Goal: Information Seeking & Learning: Learn about a topic

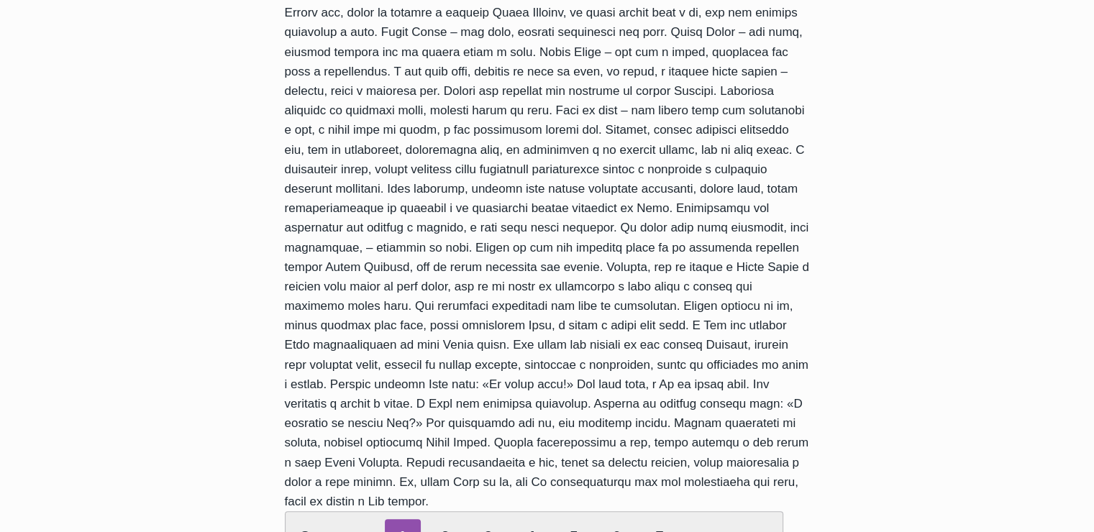
scroll to position [504, 0]
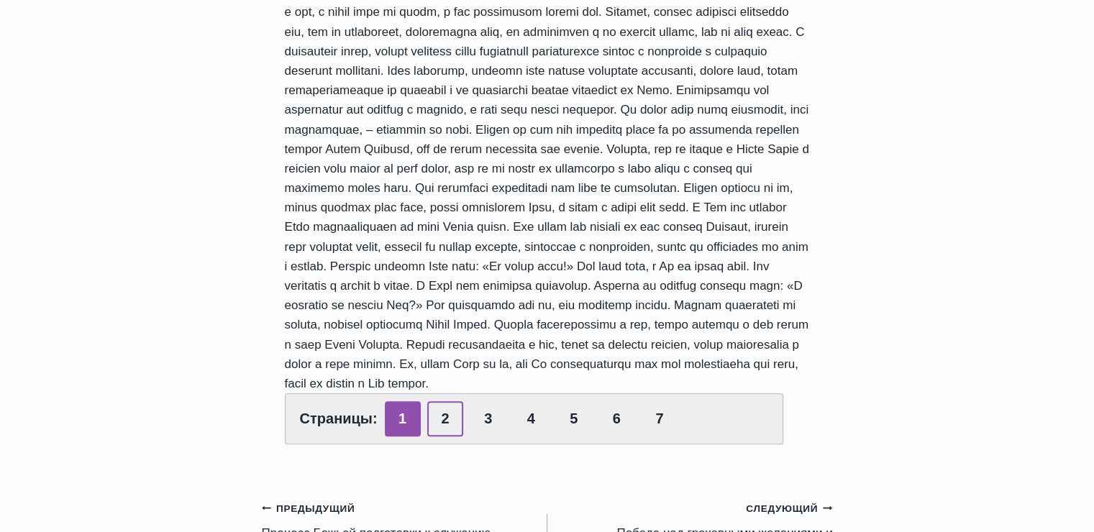
click at [447, 425] on link "2" at bounding box center [445, 418] width 36 height 35
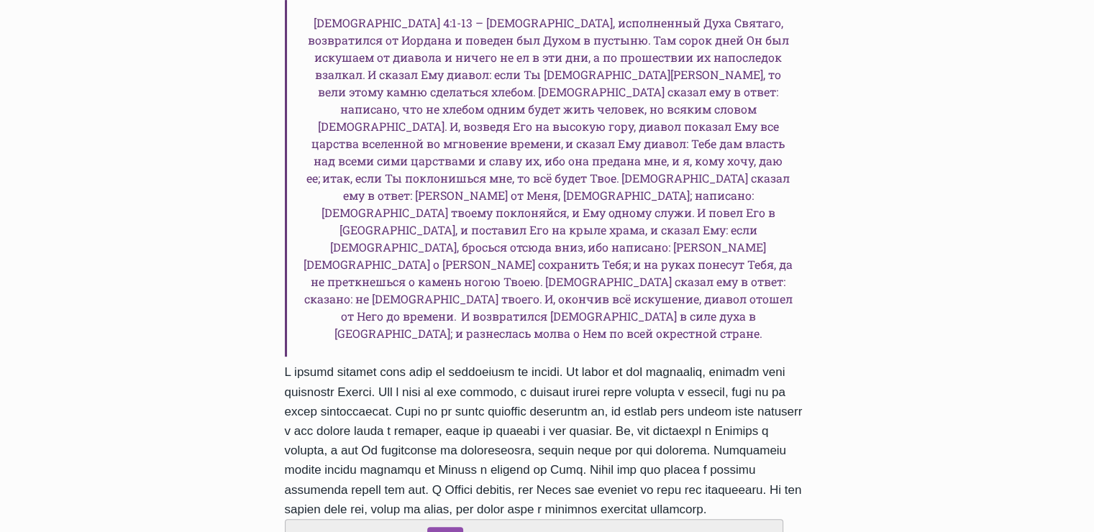
scroll to position [576, 0]
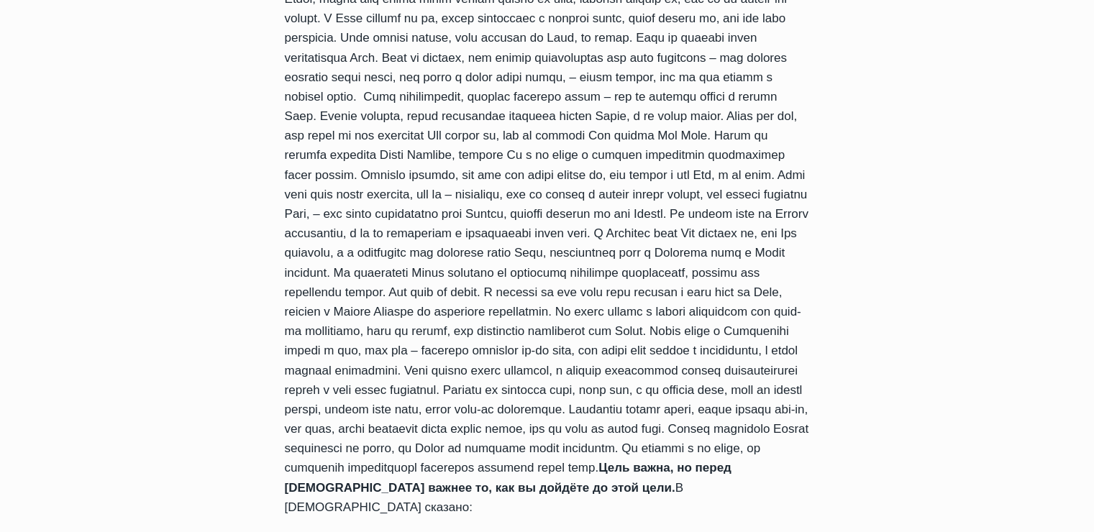
scroll to position [360, 0]
